Goal: Navigation & Orientation: Find specific page/section

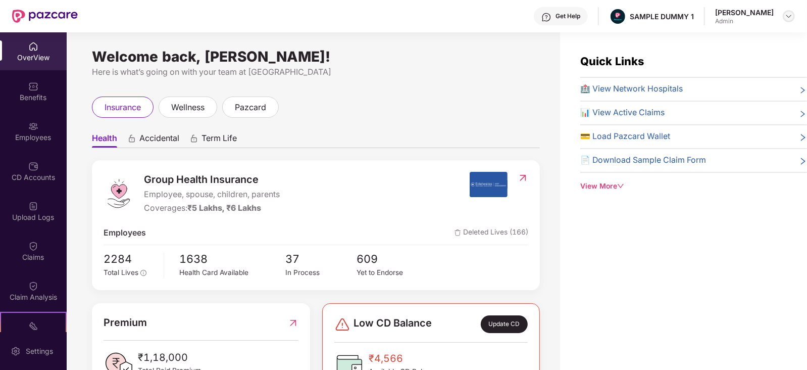
click at [788, 16] on img at bounding box center [789, 16] width 8 height 8
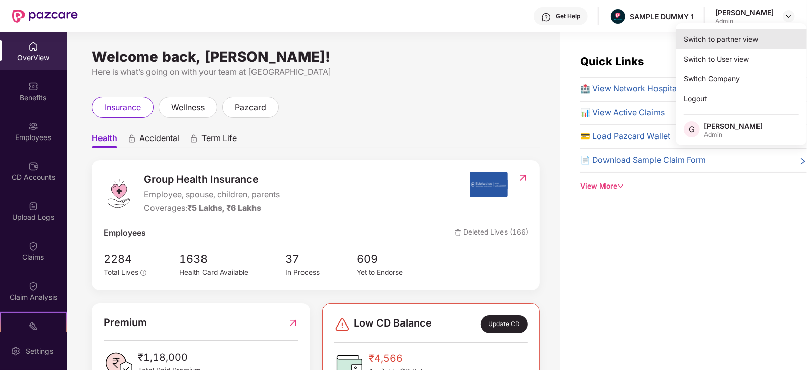
click at [719, 43] on div "Switch to partner view" at bounding box center [741, 39] width 131 height 20
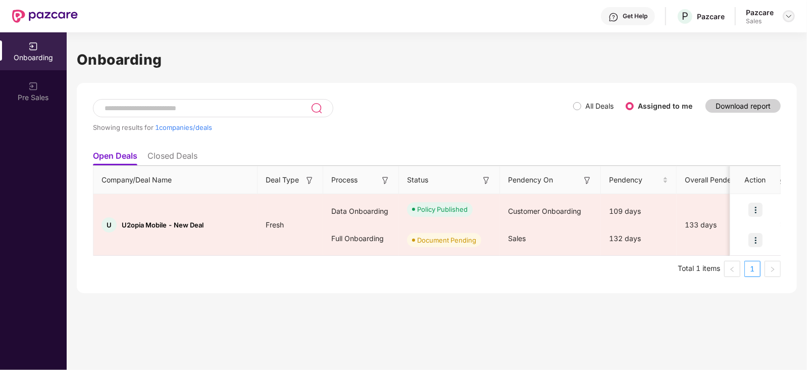
click at [790, 16] on img at bounding box center [789, 16] width 8 height 8
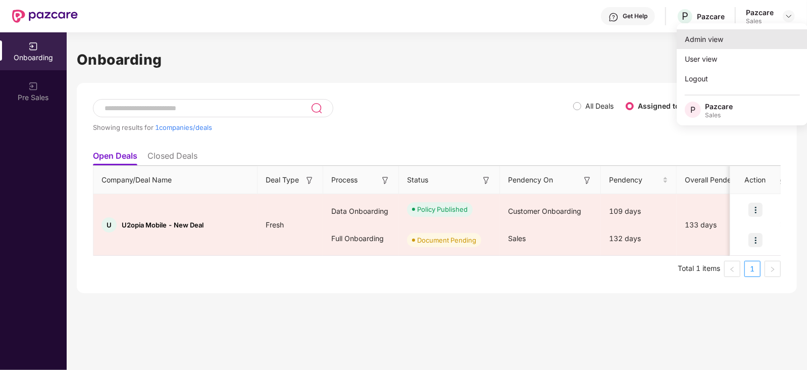
click at [731, 37] on div "Admin view" at bounding box center [742, 39] width 131 height 20
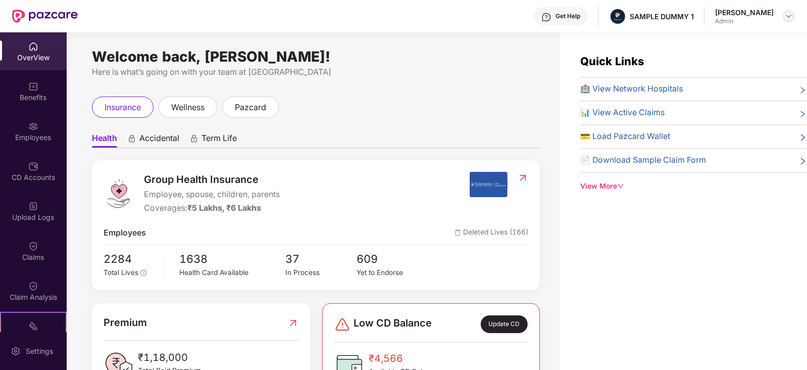
click at [785, 14] on img at bounding box center [789, 16] width 8 height 8
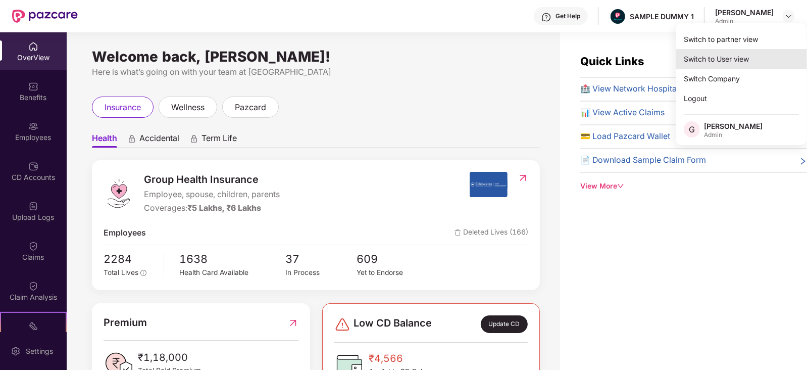
click at [720, 57] on div "Switch to User view" at bounding box center [741, 59] width 131 height 20
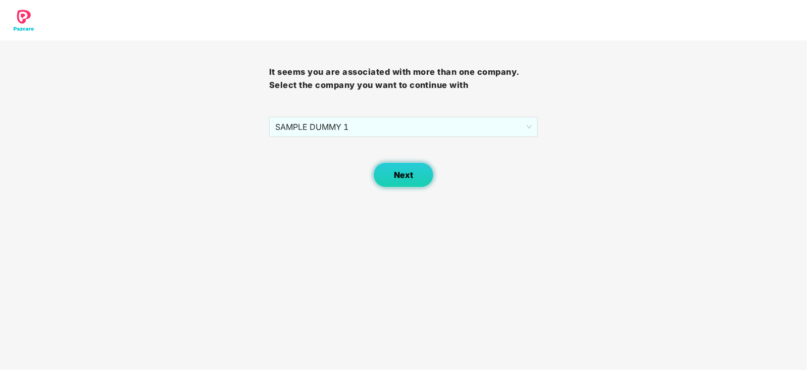
click at [412, 182] on button "Next" at bounding box center [403, 174] width 61 height 25
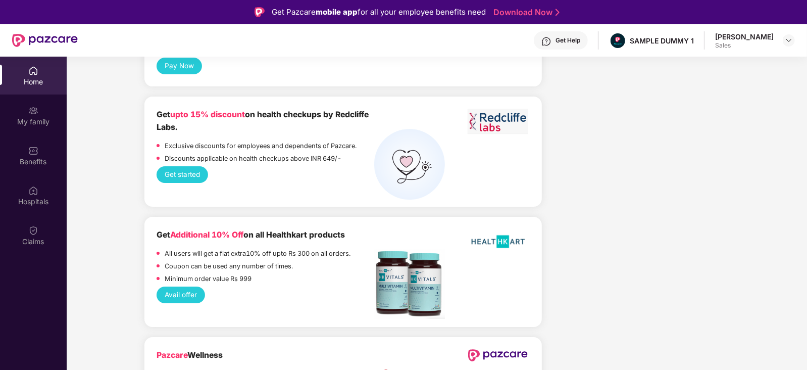
scroll to position [56, 0]
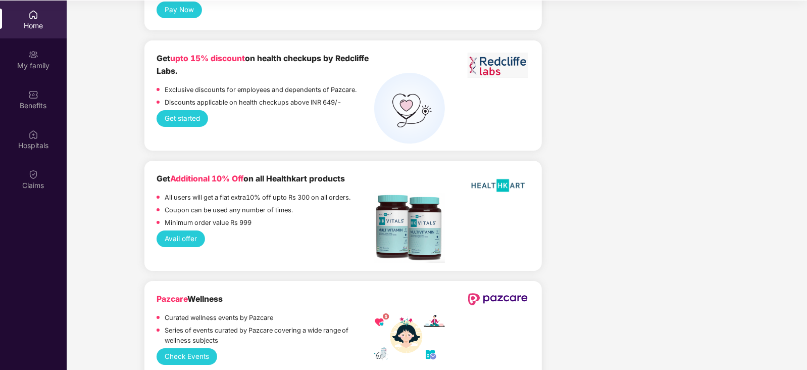
click at [193, 348] on button "Check Events" at bounding box center [187, 356] width 60 height 17
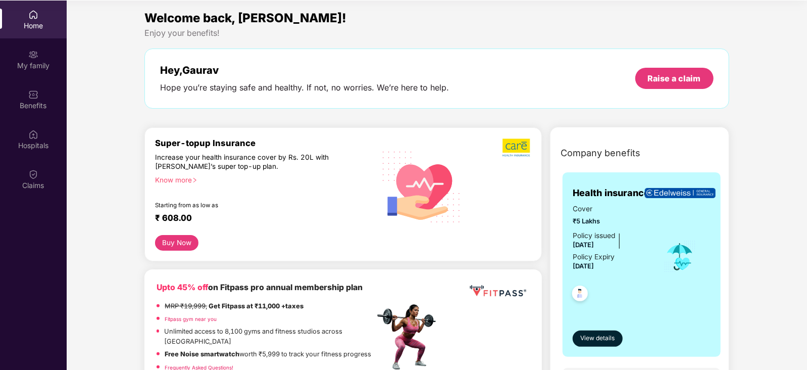
scroll to position [0, 0]
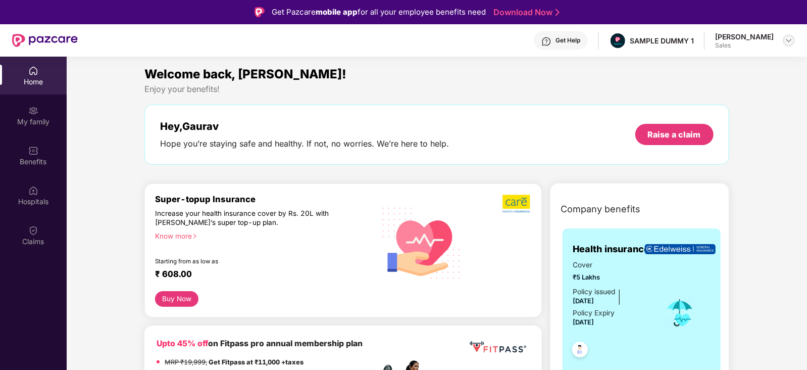
click at [790, 41] on img at bounding box center [789, 40] width 8 height 8
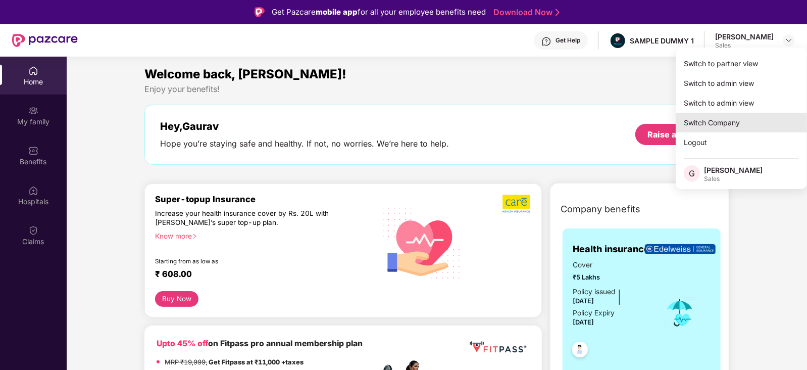
click at [718, 117] on div "Switch Company" at bounding box center [741, 123] width 131 height 20
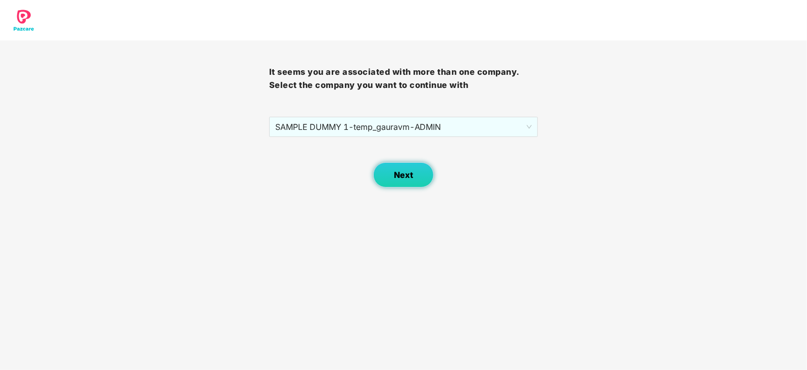
click at [394, 174] on span "Next" at bounding box center [403, 175] width 19 height 10
